Goal: Download file/media

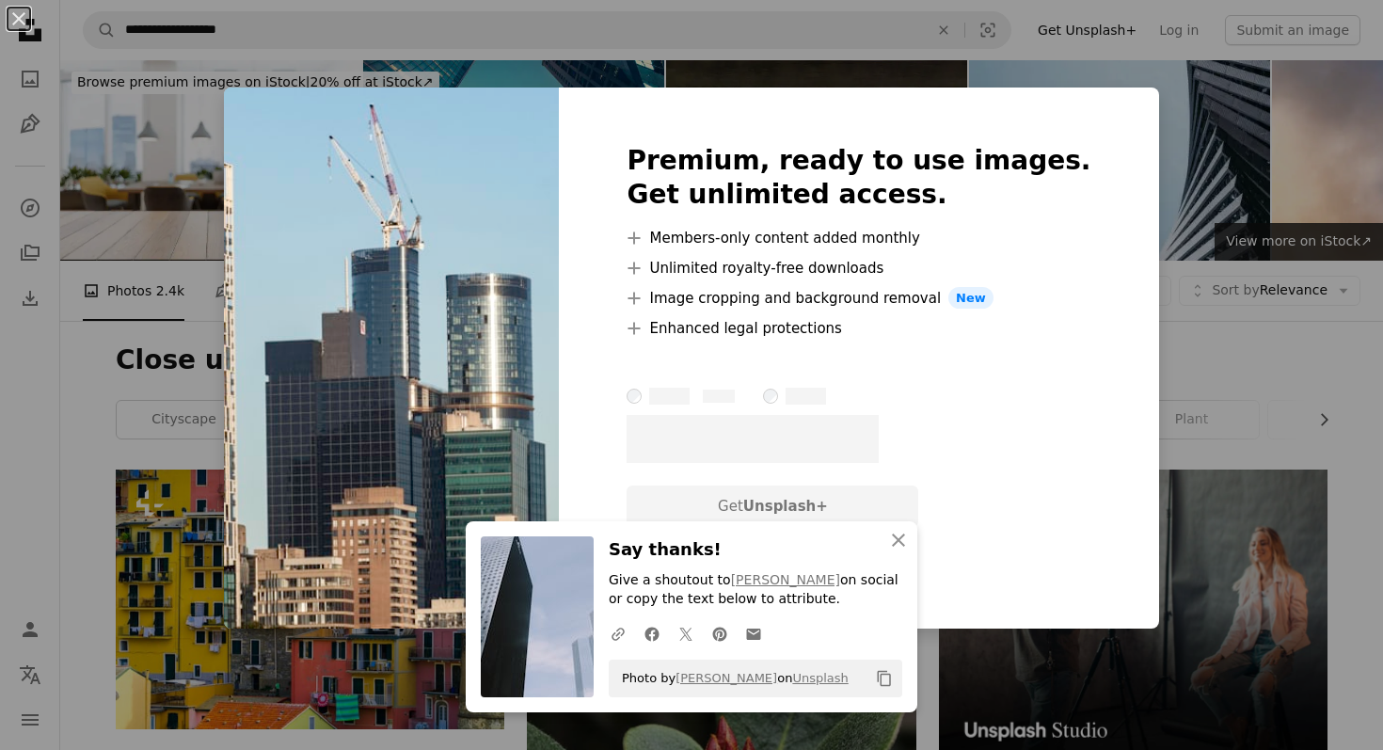
scroll to position [12035, 0]
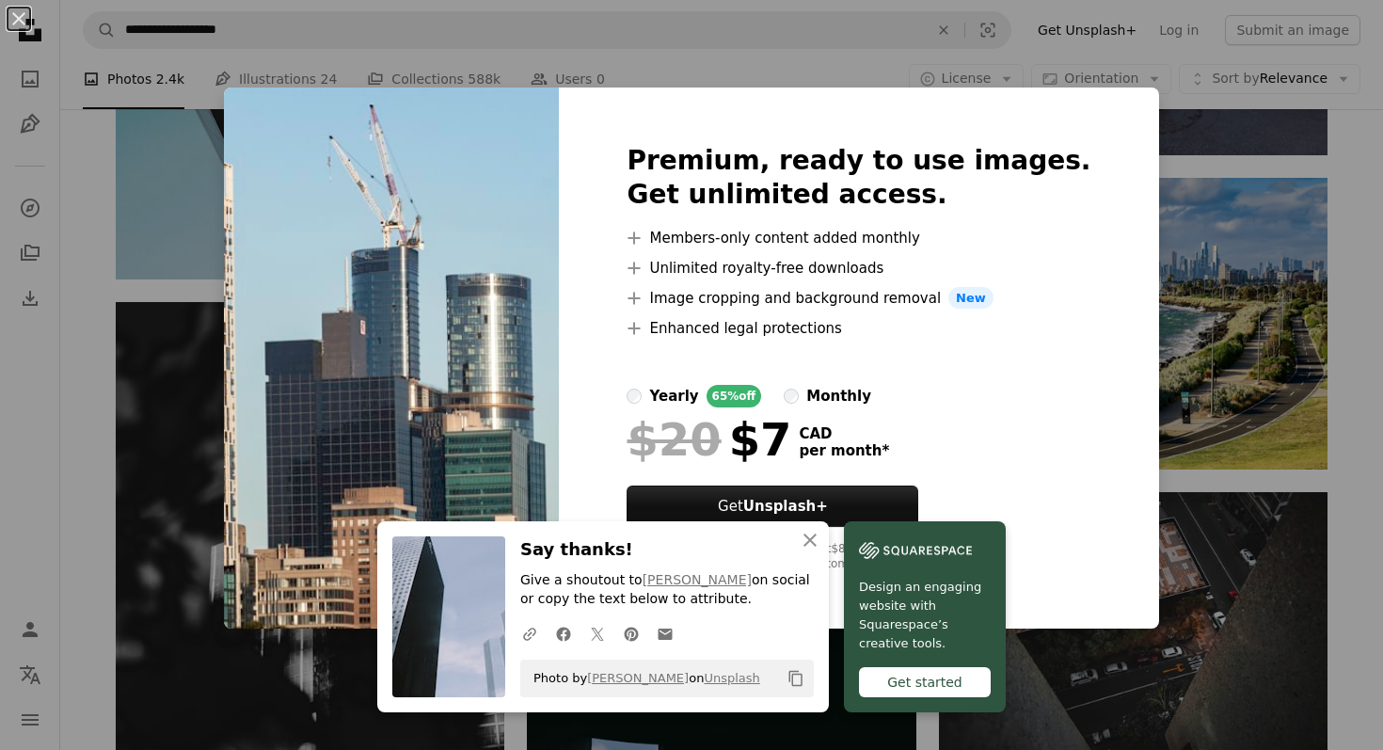
click at [1170, 261] on div "An X shape An X shape Close Say thanks! Give a shoutout to [PERSON_NAME] on soc…" at bounding box center [691, 375] width 1383 height 750
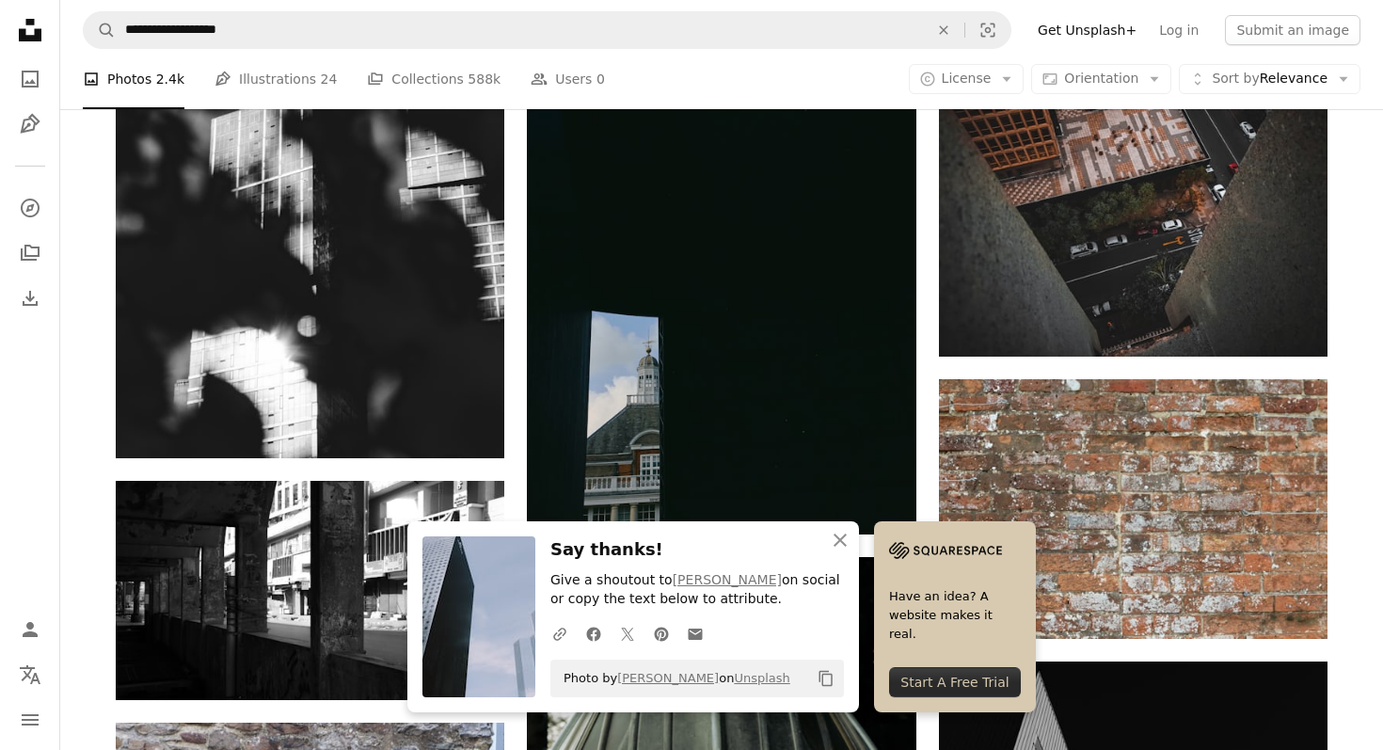
scroll to position [12567, 0]
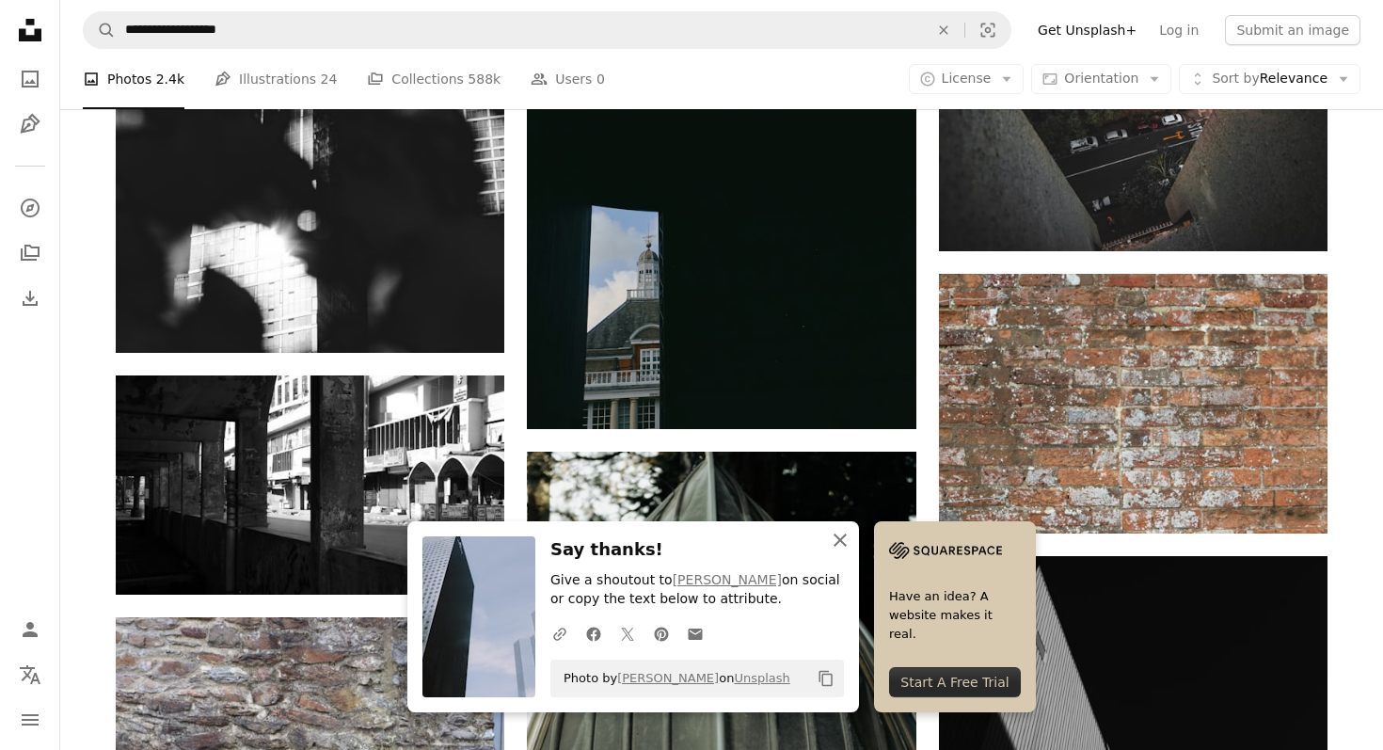
click at [839, 544] on icon "An X shape" at bounding box center [840, 540] width 23 height 23
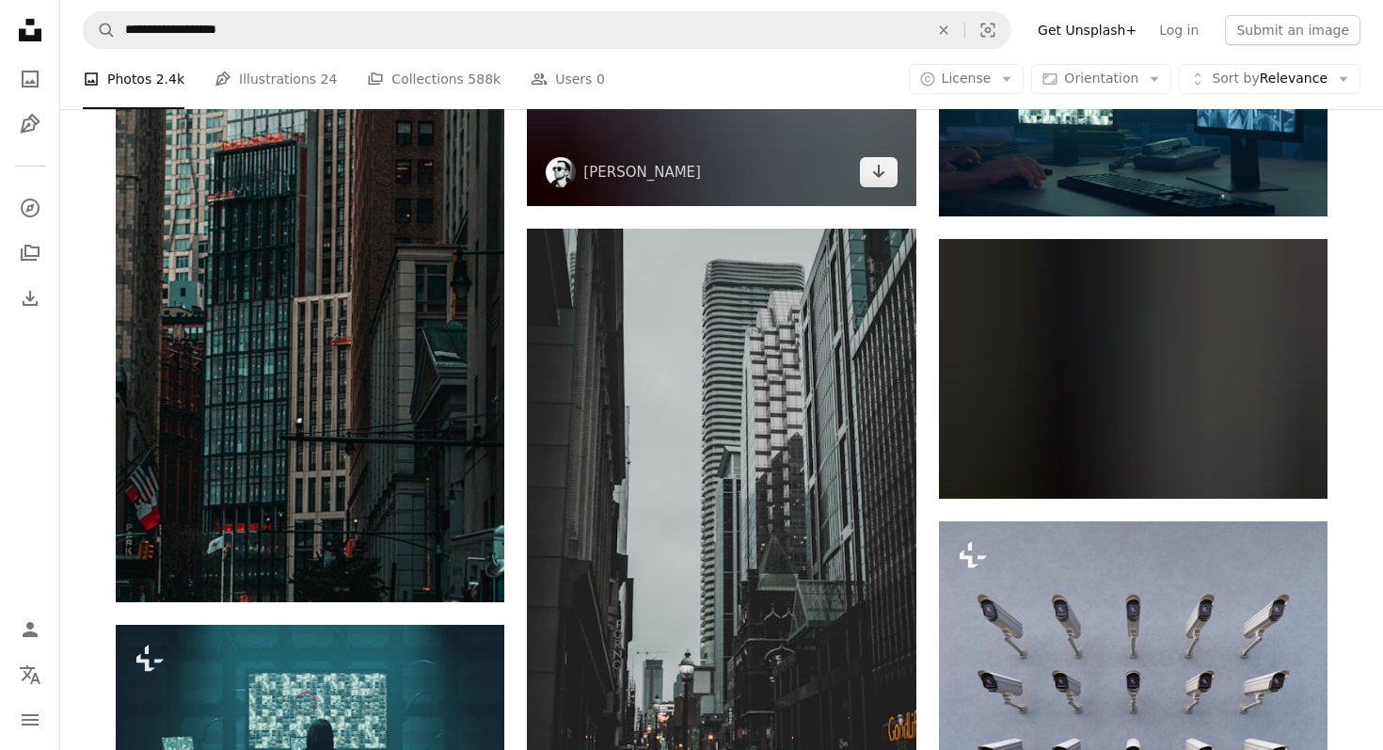
scroll to position [18965, 0]
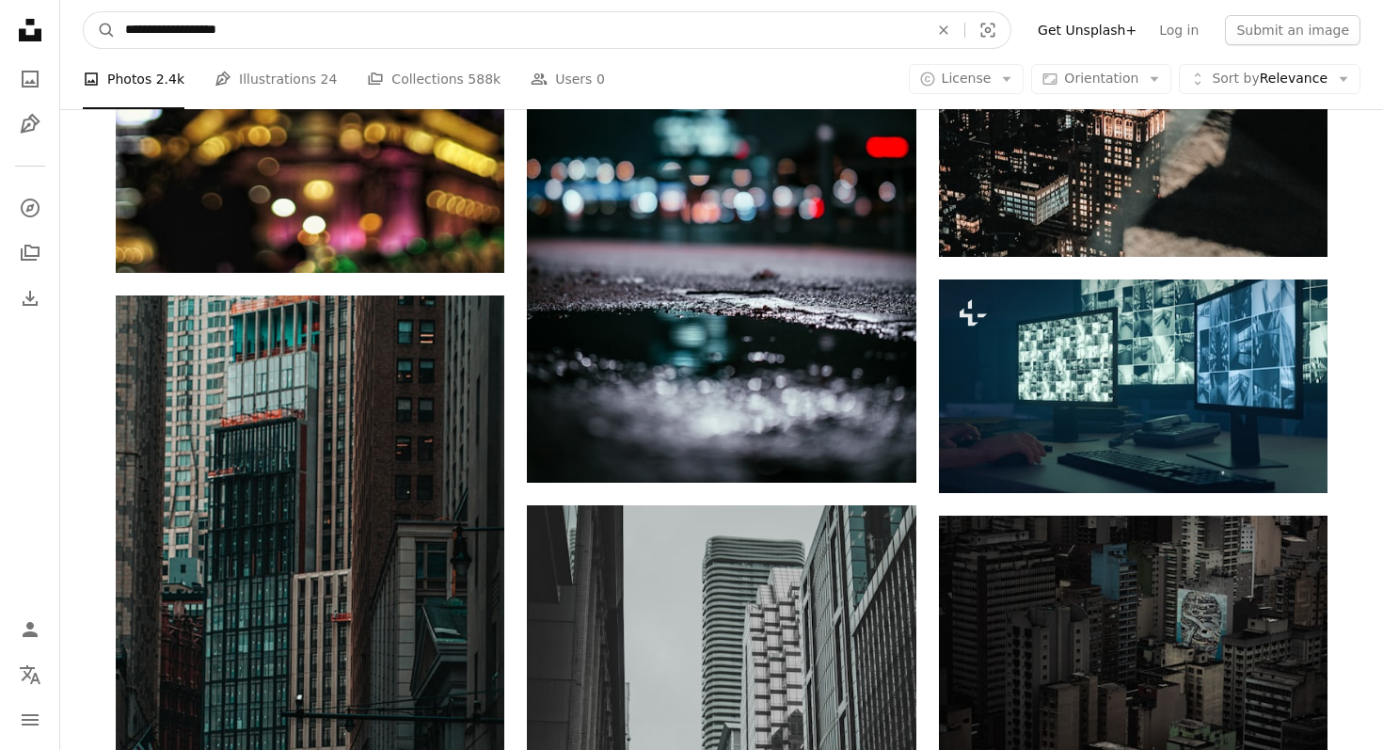
click at [156, 39] on input "**********" at bounding box center [519, 30] width 807 height 36
type input "**********"
click button "A magnifying glass" at bounding box center [100, 30] width 32 height 36
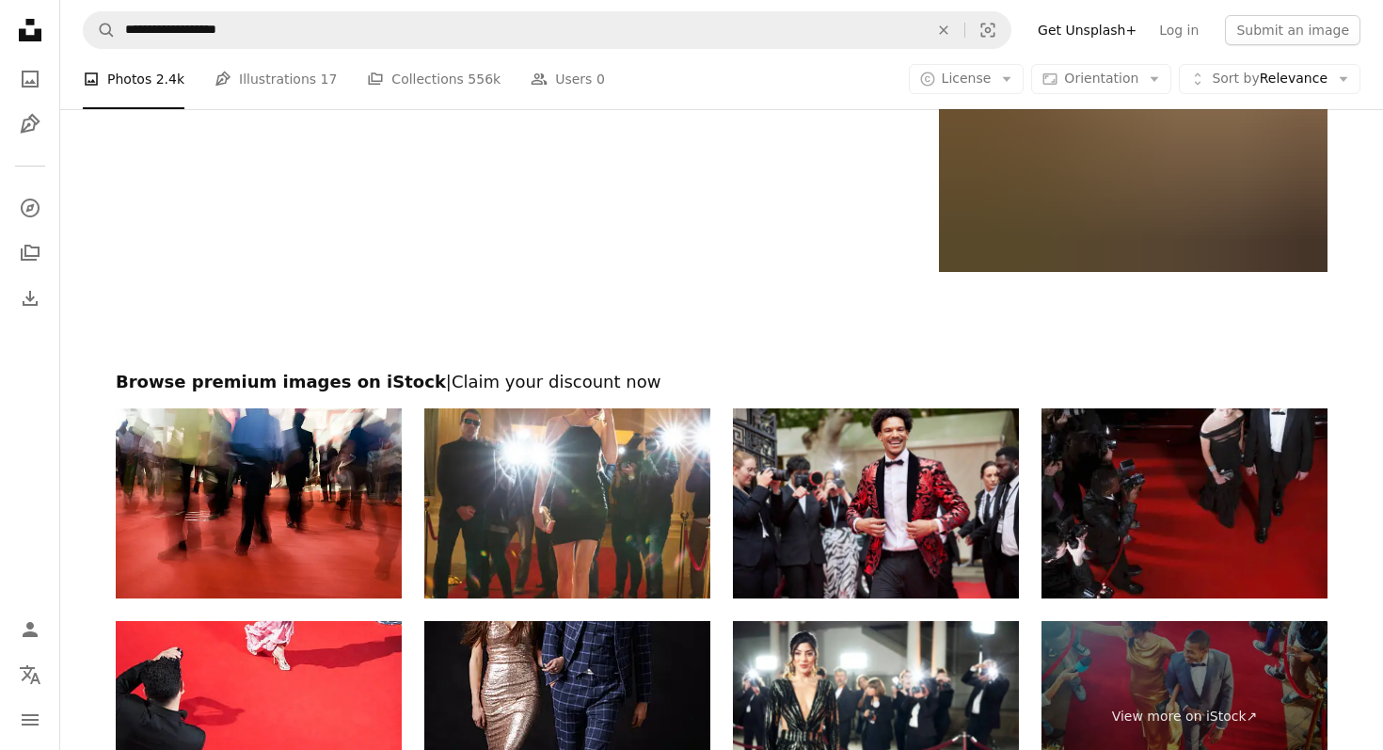
scroll to position [3855, 0]
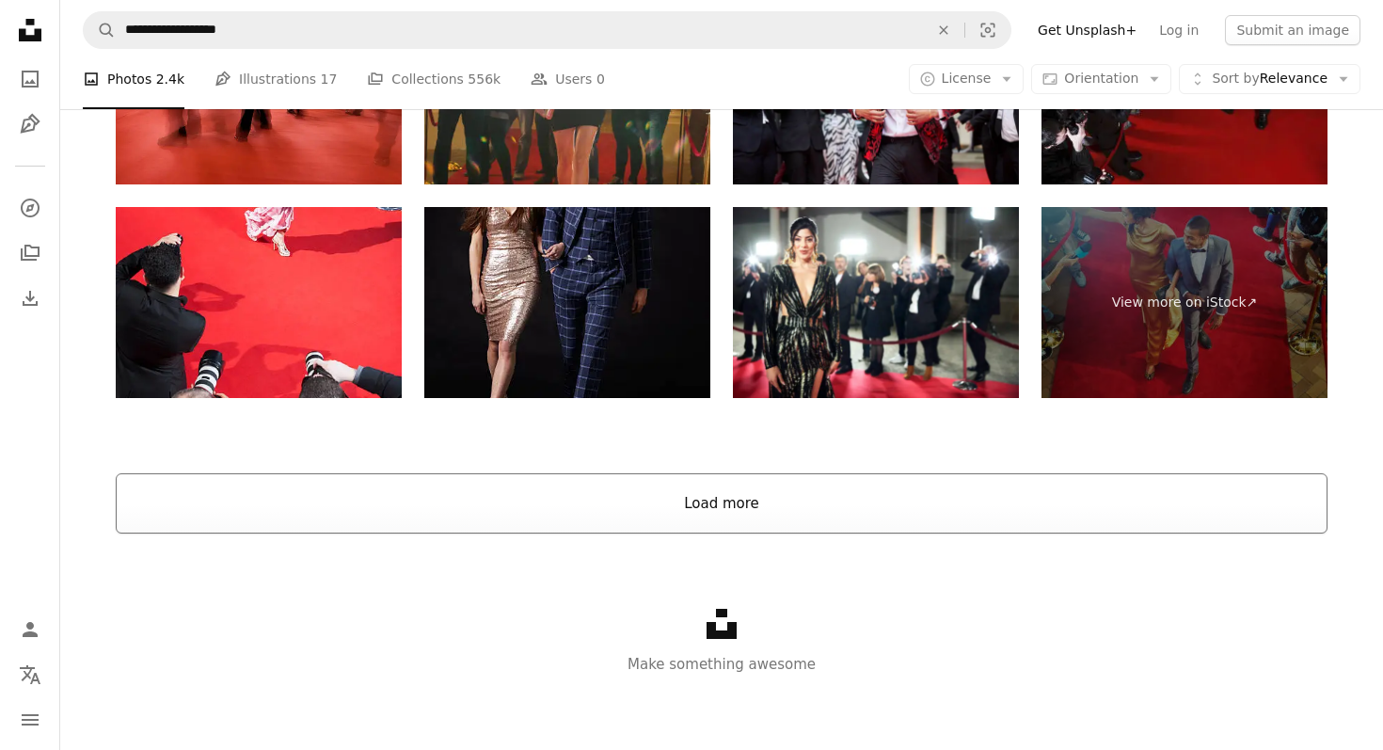
click at [655, 520] on button "Load more" at bounding box center [722, 503] width 1212 height 60
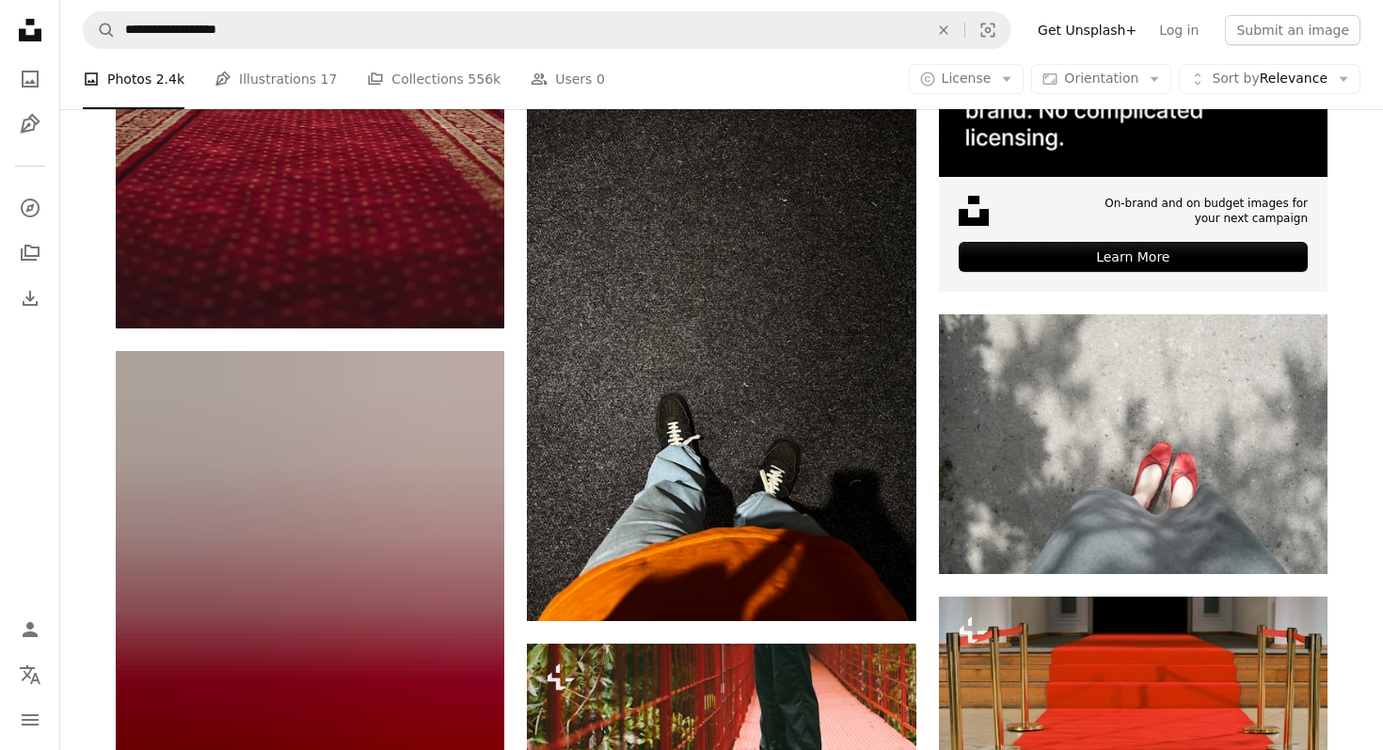
scroll to position [0, 0]
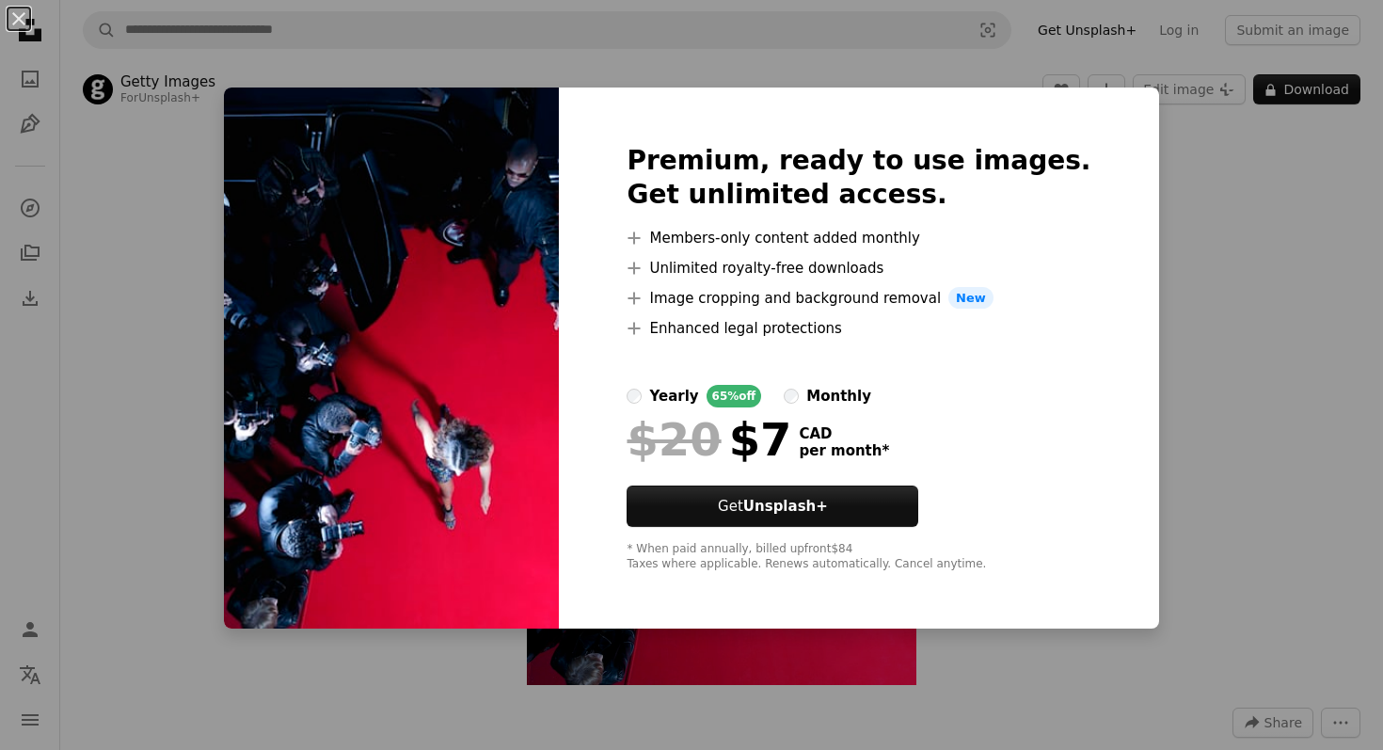
click at [1314, 131] on div "An X shape Premium, ready to use images. Get unlimited access. A plus sign Memb…" at bounding box center [691, 375] width 1383 height 750
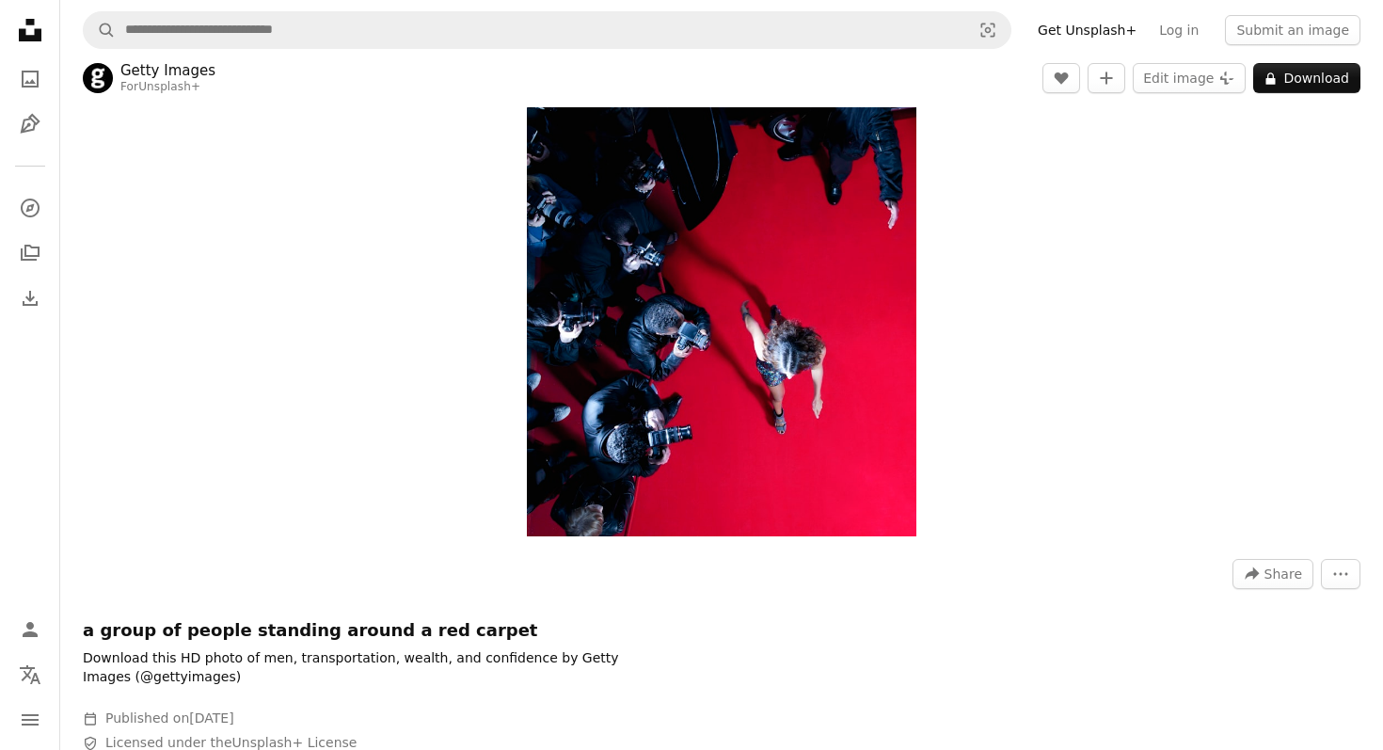
scroll to position [151, 0]
